Goal: Navigation & Orientation: Find specific page/section

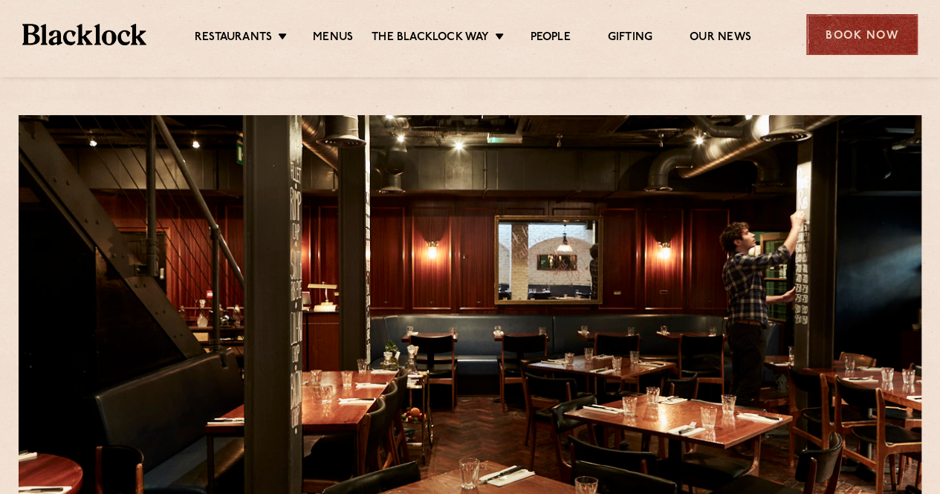
click at [843, 30] on div "Book Now" at bounding box center [861, 34] width 111 height 41
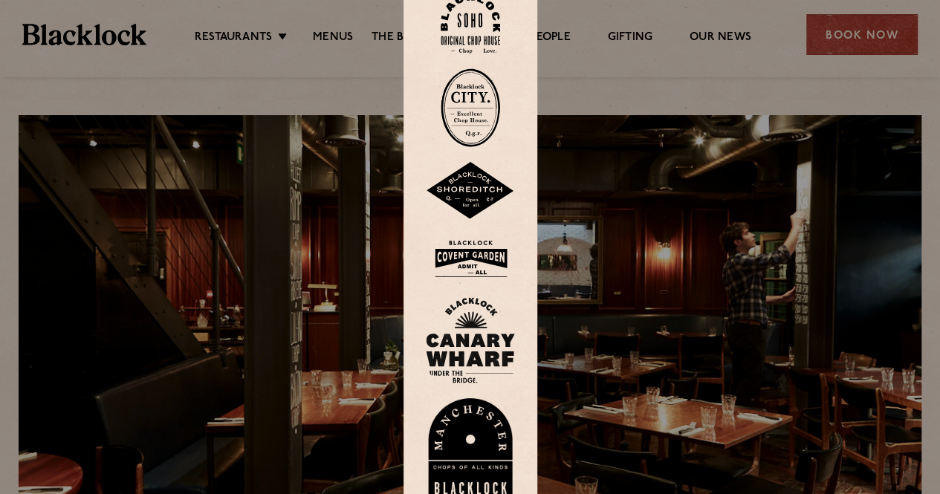
click at [483, 20] on img at bounding box center [470, 23] width 59 height 60
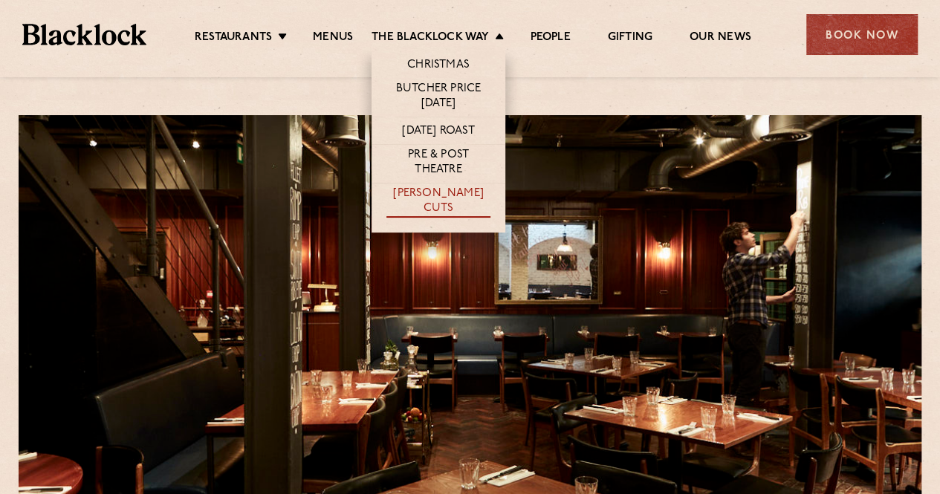
click at [449, 200] on link "[PERSON_NAME] Cuts" at bounding box center [438, 202] width 104 height 31
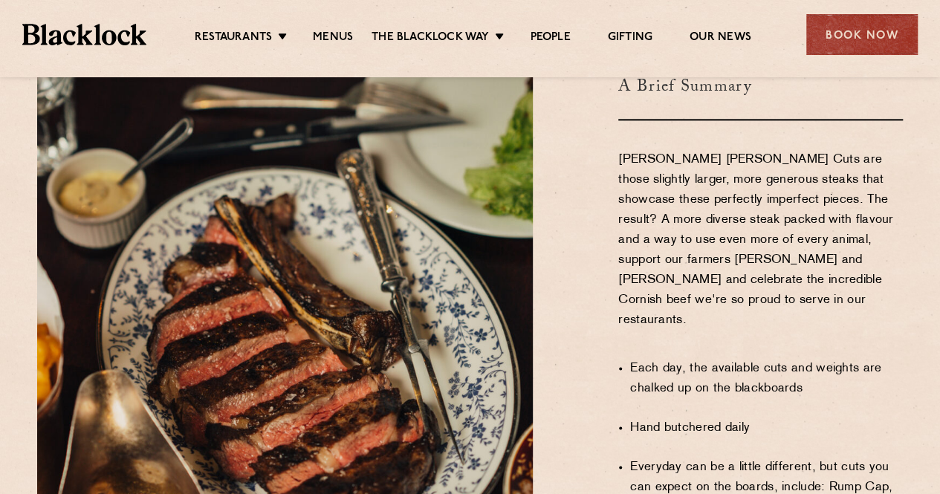
scroll to position [892, 0]
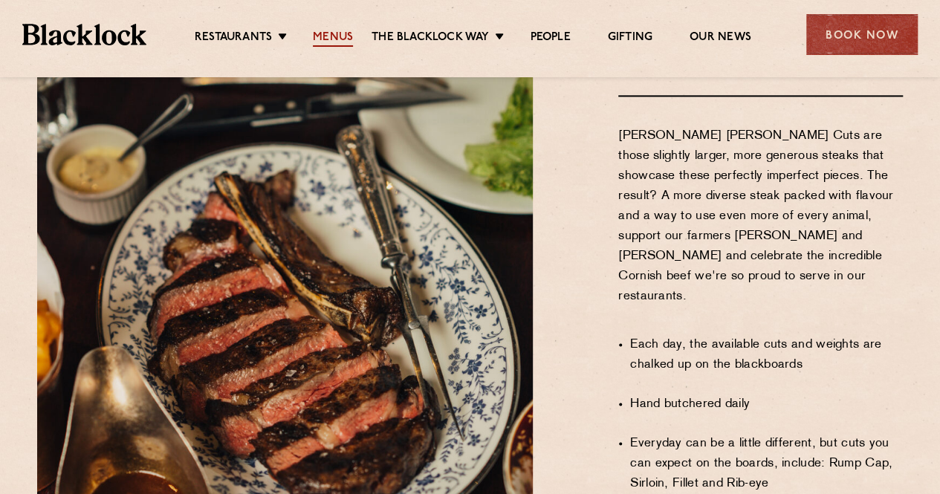
click at [332, 41] on link "Menus" at bounding box center [333, 38] width 40 height 16
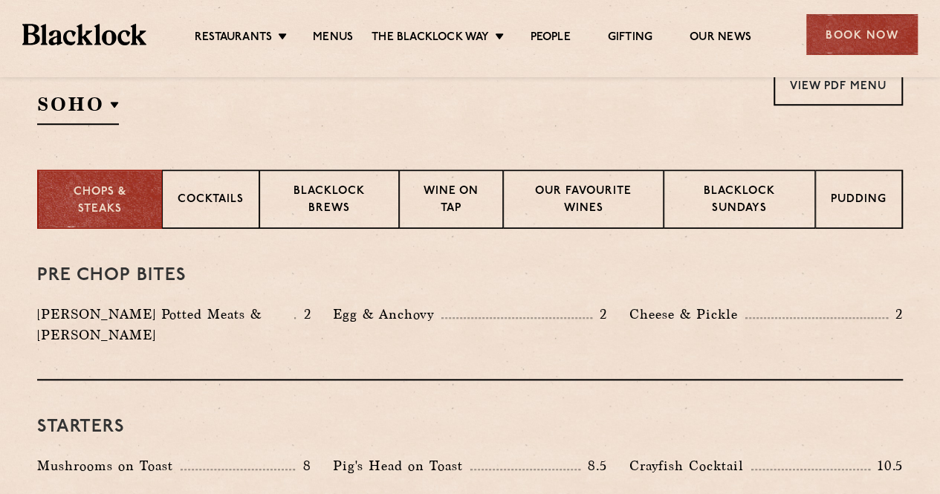
scroll to position [520, 0]
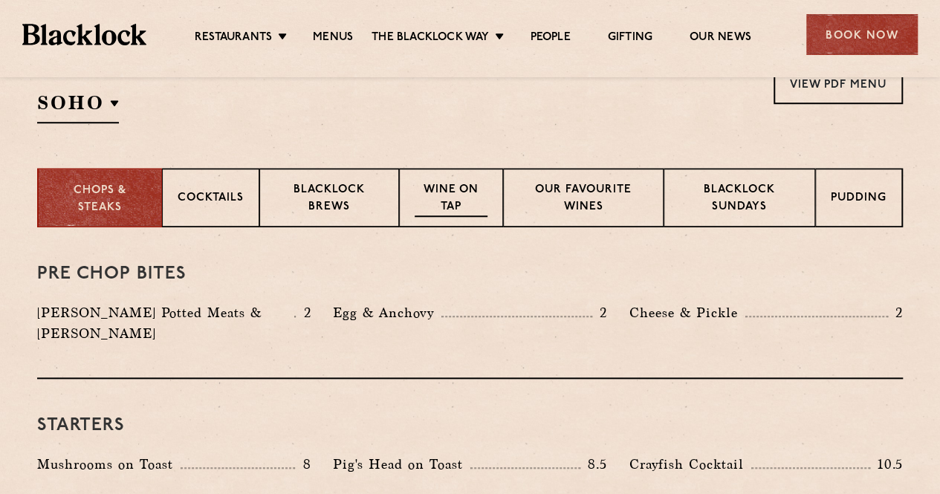
click at [467, 213] on p "Wine on Tap" at bounding box center [451, 199] width 73 height 35
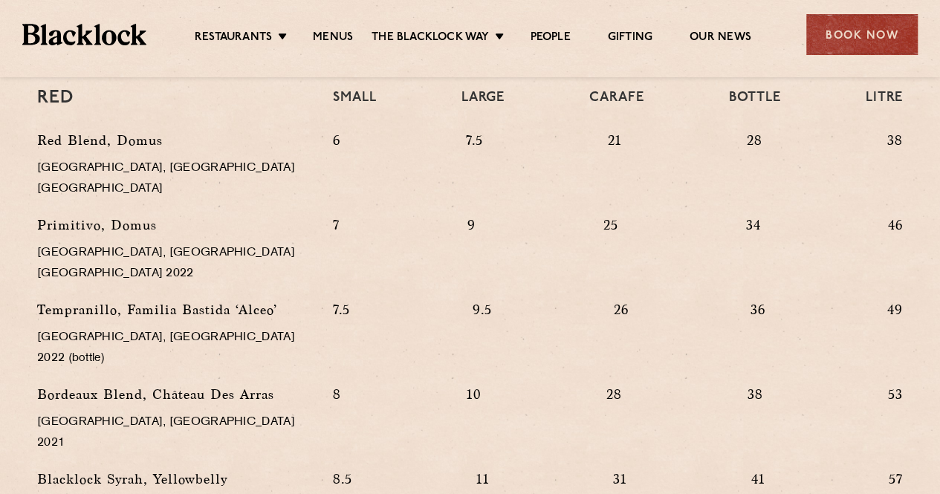
scroll to position [1486, 0]
